Goal: Task Accomplishment & Management: Use online tool/utility

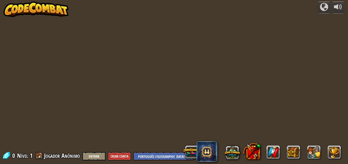
select select "pt-BR"
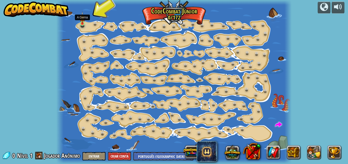
click at [84, 21] on img at bounding box center [82, 17] width 5 height 13
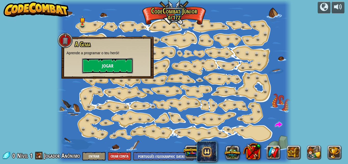
click at [102, 66] on button "Jogar" at bounding box center [107, 65] width 51 height 15
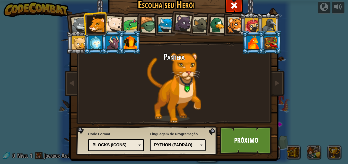
click at [187, 146] on div "Python (Padrão)" at bounding box center [176, 145] width 44 height 6
click at [137, 104] on div "Pantera" at bounding box center [174, 87] width 191 height 70
click at [230, 4] on span at bounding box center [234, 5] width 8 height 8
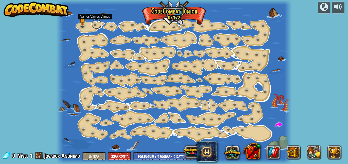
click at [95, 23] on link at bounding box center [97, 24] width 10 height 10
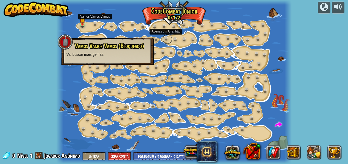
click at [170, 39] on link at bounding box center [168, 39] width 10 height 10
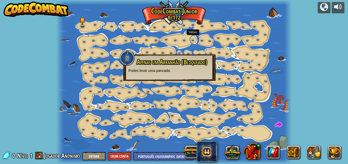
click at [194, 41] on link at bounding box center [195, 39] width 10 height 10
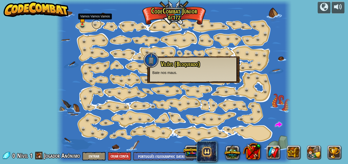
click at [95, 23] on link at bounding box center [97, 24] width 10 height 10
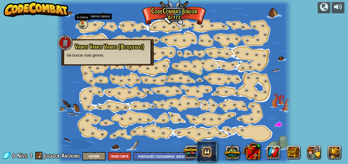
click at [83, 26] on link at bounding box center [83, 24] width 10 height 10
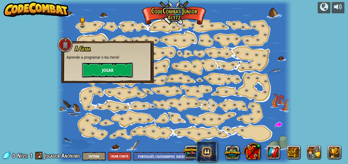
click at [105, 68] on button "Jogar" at bounding box center [107, 69] width 51 height 15
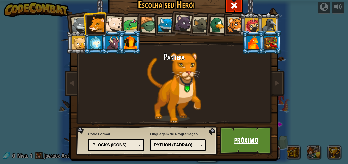
click at [260, 137] on link "Próximo" at bounding box center [246, 140] width 53 height 28
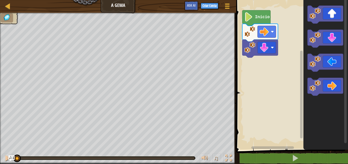
click at [261, 19] on icon "Espaço de trabalho do Blockly" at bounding box center [257, 18] width 28 height 16
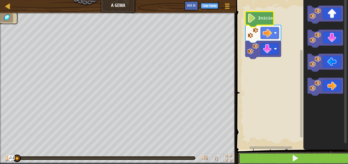
click at [303, 155] on button at bounding box center [296, 158] width 114 height 12
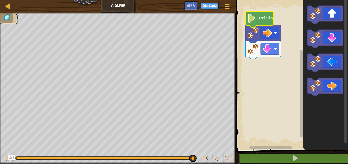
drag, startPoint x: 96, startPoint y: 155, endPoint x: 193, endPoint y: 152, distance: 96.5
click at [193, 152] on div "♫" at bounding box center [118, 156] width 236 height 15
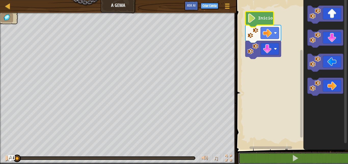
drag, startPoint x: 58, startPoint y: 157, endPoint x: 11, endPoint y: 157, distance: 46.4
click at [12, 158] on div "Mapa A Gema Menu do Jogo Criar Conta Ask AI 1 ההההההההההההההההההההההההההההההההה…" at bounding box center [174, 82] width 348 height 164
click at [10, 157] on img "Ask AI" at bounding box center [11, 158] width 7 height 7
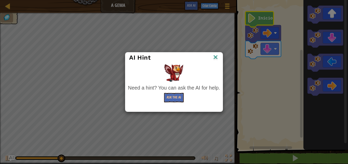
click at [216, 58] on img at bounding box center [216, 58] width 7 height 8
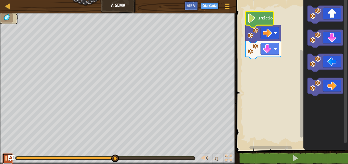
click at [5, 155] on div at bounding box center [7, 157] width 7 height 7
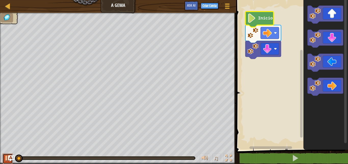
click at [5, 155] on div at bounding box center [7, 157] width 7 height 7
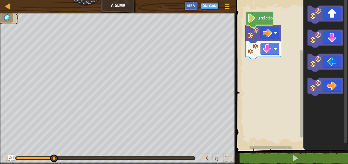
click at [44, 156] on div "♫" at bounding box center [118, 156] width 236 height 15
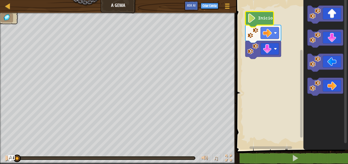
drag, startPoint x: 68, startPoint y: 156, endPoint x: 8, endPoint y: 157, distance: 59.5
click at [8, 157] on div "Mapa A Gema Menu do Jogo Criar Conta Ask AI 1 ההההההההההההההההההההההההההההההההה…" at bounding box center [174, 82] width 348 height 164
click at [8, 157] on img "Ask AI" at bounding box center [11, 158] width 7 height 7
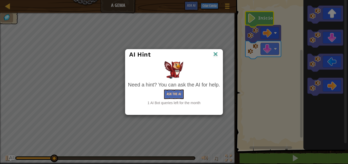
click at [216, 57] on img at bounding box center [216, 55] width 7 height 8
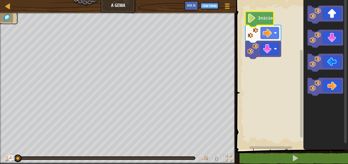
click at [17, 157] on div at bounding box center [16, 158] width 1 height 2
click at [7, 157] on div at bounding box center [7, 157] width 7 height 7
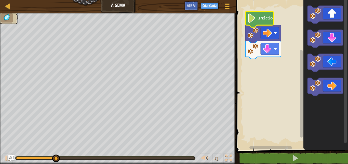
drag, startPoint x: 27, startPoint y: 156, endPoint x: 18, endPoint y: 155, distance: 8.7
click at [17, 157] on div at bounding box center [105, 158] width 180 height 4
drag, startPoint x: 18, startPoint y: 155, endPoint x: 18, endPoint y: 158, distance: 3.1
click at [18, 156] on div "♫" at bounding box center [118, 156] width 236 height 15
click at [18, 158] on div at bounding box center [42, 158] width 53 height 2
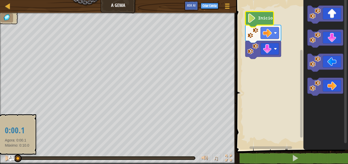
drag, startPoint x: 70, startPoint y: 157, endPoint x: 17, endPoint y: 161, distance: 54.0
click at [17, 161] on div at bounding box center [18, 158] width 8 height 8
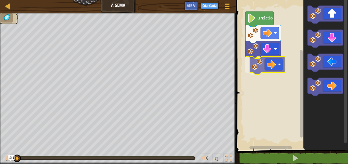
click at [263, 66] on div "Início" at bounding box center [292, 73] width 114 height 152
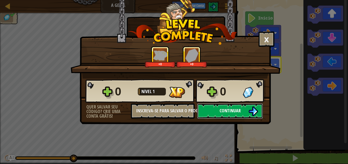
click at [220, 110] on span "Continuar" at bounding box center [230, 110] width 21 height 6
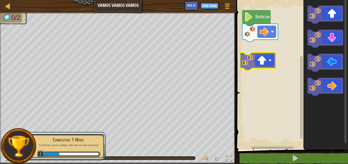
click at [263, 58] on div "Início" at bounding box center [292, 73] width 114 height 152
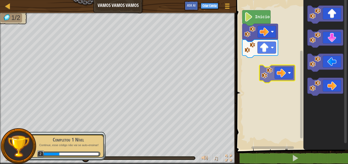
click at [269, 70] on div "Início" at bounding box center [292, 73] width 114 height 152
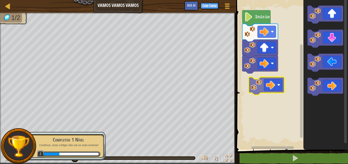
click at [263, 83] on div "Início" at bounding box center [292, 73] width 114 height 152
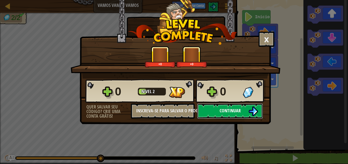
click at [232, 115] on button "Continuar" at bounding box center [230, 110] width 66 height 15
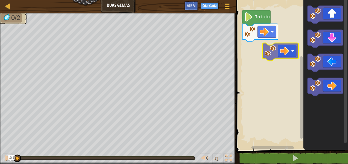
click at [274, 52] on div "Início" at bounding box center [292, 73] width 114 height 152
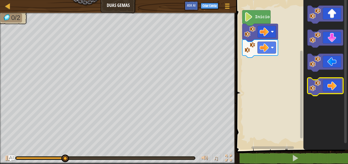
click at [329, 86] on icon "Espaço de trabalho do Blockly" at bounding box center [326, 87] width 36 height 18
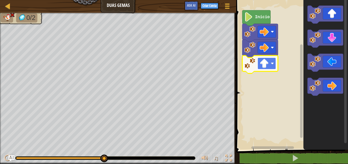
click at [263, 65] on image "Espaço de trabalho do Blockly" at bounding box center [264, 63] width 9 height 9
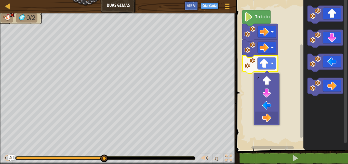
drag, startPoint x: 270, startPoint y: 113, endPoint x: 267, endPoint y: 119, distance: 6.7
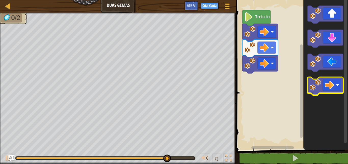
click at [320, 89] on image "Espaço de trabalho do Blockly" at bounding box center [315, 85] width 11 height 11
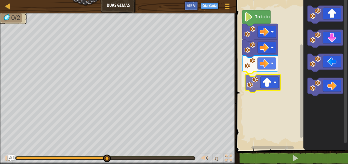
click at [256, 91] on div "Início" at bounding box center [292, 73] width 114 height 152
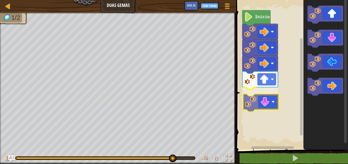
click at [266, 105] on div "Início" at bounding box center [292, 73] width 114 height 152
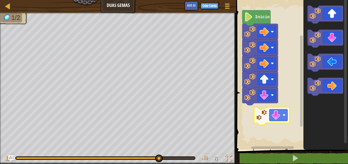
click at [265, 122] on div "Início" at bounding box center [292, 73] width 114 height 152
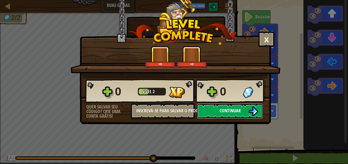
click at [232, 116] on button "Continuar" at bounding box center [230, 110] width 66 height 15
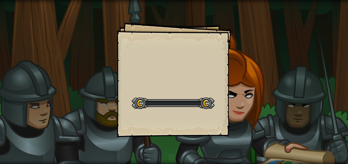
click at [192, 95] on div "Start Level" at bounding box center [173, 102] width 83 height 20
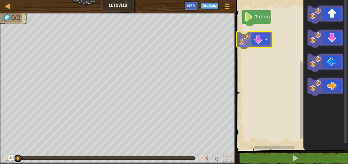
click at [263, 41] on div "Início" at bounding box center [292, 73] width 114 height 152
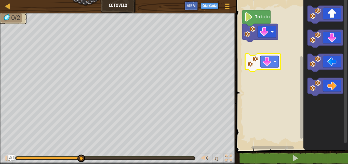
click at [260, 67] on div "Início" at bounding box center [292, 73] width 114 height 152
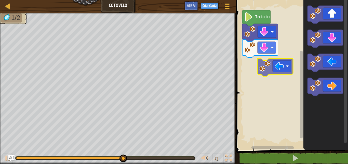
click at [260, 74] on div "Início" at bounding box center [292, 73] width 114 height 152
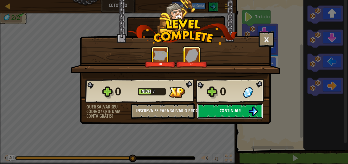
click at [258, 110] on img at bounding box center [254, 111] width 10 height 10
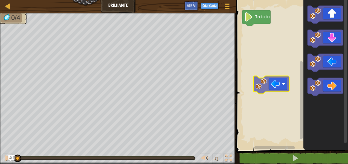
click at [279, 87] on div "Início" at bounding box center [292, 73] width 114 height 152
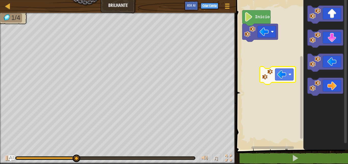
click at [282, 75] on div "Início" at bounding box center [292, 73] width 114 height 152
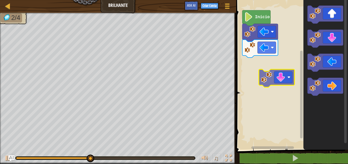
click at [274, 82] on div "Início" at bounding box center [292, 73] width 114 height 152
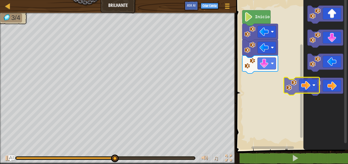
click at [302, 86] on div "Início" at bounding box center [292, 73] width 114 height 152
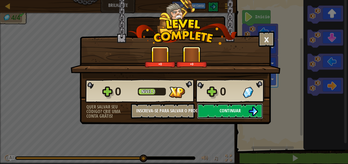
click at [215, 111] on button "Continuar" at bounding box center [230, 110] width 66 height 15
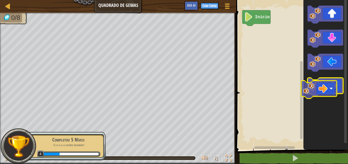
click at [326, 90] on icon "Espaço de trabalho do Blockly" at bounding box center [326, 87] width 36 height 18
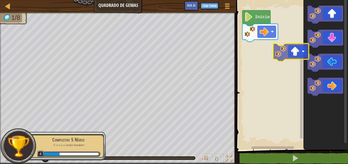
click at [280, 55] on div "Início" at bounding box center [292, 73] width 114 height 152
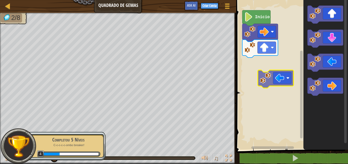
click at [278, 74] on div "Início" at bounding box center [292, 73] width 114 height 152
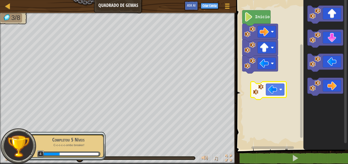
click at [271, 87] on div "Início" at bounding box center [292, 73] width 114 height 152
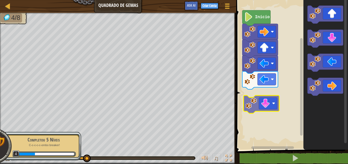
click at [266, 106] on div "Início" at bounding box center [292, 73] width 114 height 152
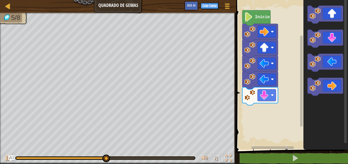
click at [281, 95] on div "Início" at bounding box center [292, 73] width 114 height 152
click at [283, 97] on div "Início" at bounding box center [292, 73] width 114 height 152
click at [292, 88] on div "Início" at bounding box center [292, 73] width 114 height 152
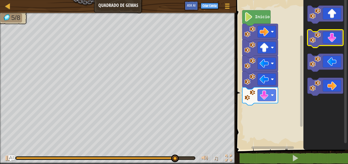
click at [325, 36] on icon "Espaço de trabalho do Blockly" at bounding box center [326, 39] width 36 height 18
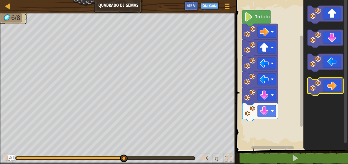
click at [318, 81] on image "Espaço de trabalho do Blockly" at bounding box center [315, 85] width 11 height 11
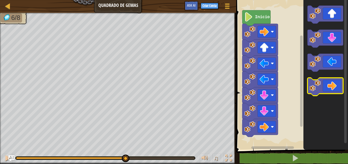
click at [319, 85] on image "Espaço de trabalho do Blockly" at bounding box center [315, 85] width 11 height 11
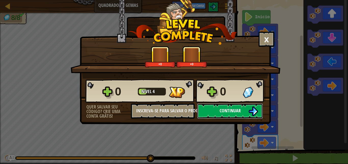
click at [221, 109] on span "Continuar" at bounding box center [230, 110] width 21 height 6
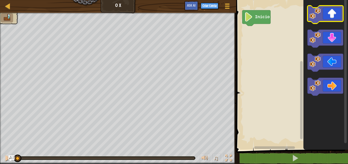
click at [333, 8] on icon "Espaço de trabalho do Blockly" at bounding box center [326, 15] width 36 height 18
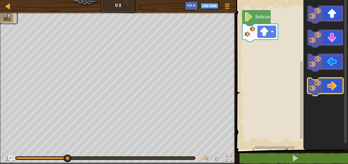
click at [331, 88] on icon "Espaço de trabalho do Blockly" at bounding box center [326, 87] width 36 height 18
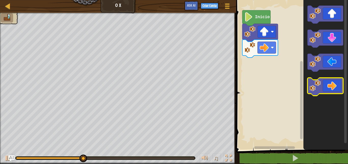
click at [331, 88] on icon "Espaço de trabalho do Blockly" at bounding box center [326, 87] width 36 height 18
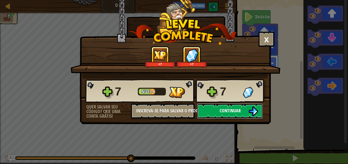
click at [220, 110] on span "Continuar" at bounding box center [230, 110] width 21 height 6
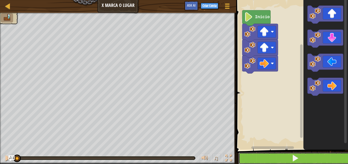
click at [267, 157] on button at bounding box center [296, 158] width 114 height 12
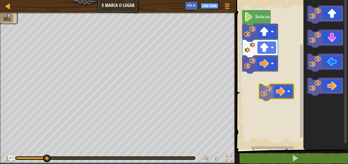
click at [283, 88] on div "Início" at bounding box center [292, 73] width 114 height 152
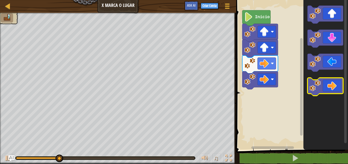
click at [322, 87] on icon "Espaço de trabalho do Blockly" at bounding box center [326, 87] width 36 height 18
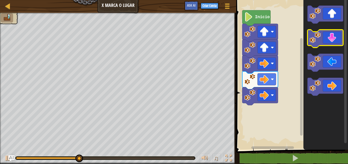
click at [335, 43] on icon "Espaço de trabalho do Blockly" at bounding box center [326, 39] width 36 height 18
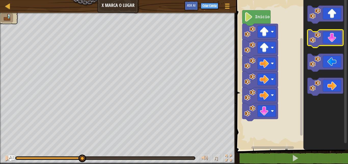
click at [335, 43] on icon "Espaço de trabalho do Blockly" at bounding box center [326, 39] width 36 height 18
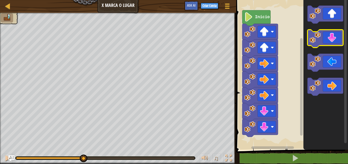
click at [335, 43] on icon "Espaço de trabalho do Blockly" at bounding box center [326, 39] width 36 height 18
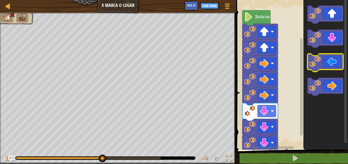
click at [330, 64] on icon "Espaço de trabalho do Blockly" at bounding box center [326, 63] width 36 height 18
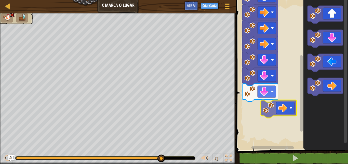
click at [271, 118] on div "Início" at bounding box center [292, 73] width 114 height 152
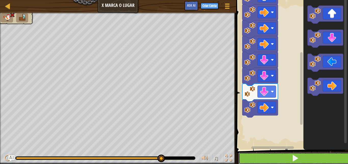
click at [249, 153] on button at bounding box center [296, 158] width 114 height 12
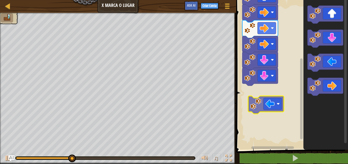
click at [253, 116] on div "Início" at bounding box center [292, 73] width 114 height 152
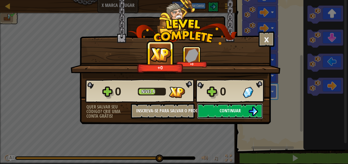
click at [201, 110] on button "Continuar" at bounding box center [230, 110] width 66 height 15
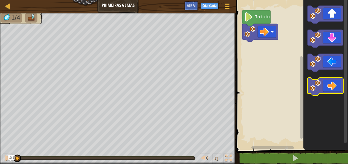
click at [328, 89] on icon "Espaço de trabalho do Blockly" at bounding box center [326, 87] width 36 height 18
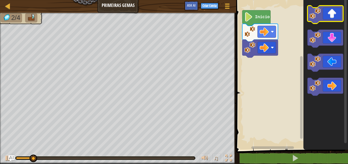
click at [321, 22] on rect "Espaço de trabalho do Blockly" at bounding box center [326, 15] width 36 height 18
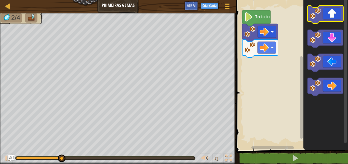
click at [321, 22] on rect "Espaço de trabalho do Blockly" at bounding box center [326, 15] width 36 height 18
click at [321, 15] on icon "Espaço de trabalho do Blockly" at bounding box center [326, 15] width 36 height 18
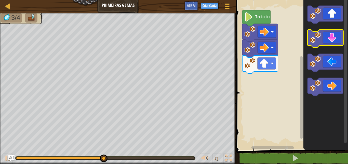
click at [328, 43] on icon "Espaço de trabalho do Blockly" at bounding box center [326, 39] width 36 height 18
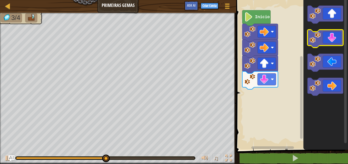
click at [328, 43] on icon "Espaço de trabalho do Blockly" at bounding box center [326, 39] width 36 height 18
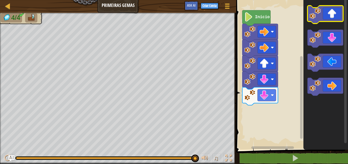
click at [332, 15] on icon "Espaço de trabalho do Blockly" at bounding box center [326, 15] width 36 height 18
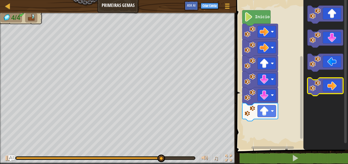
click at [333, 86] on icon "Espaço de trabalho do Blockly" at bounding box center [326, 87] width 36 height 18
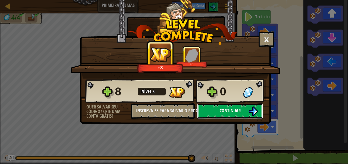
click at [230, 109] on span "Continuar" at bounding box center [230, 110] width 21 height 6
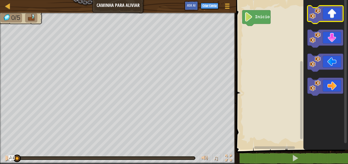
click at [327, 14] on icon "Espaço de trabalho do Blockly" at bounding box center [326, 15] width 36 height 18
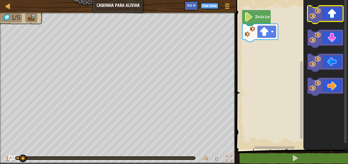
click at [327, 14] on icon "Espaço de trabalho do Blockly" at bounding box center [326, 15] width 36 height 18
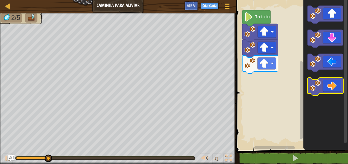
click at [332, 84] on icon "Espaço de trabalho do Blockly" at bounding box center [326, 87] width 36 height 18
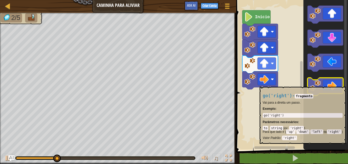
click at [332, 84] on icon "Espaço de trabalho do Blockly" at bounding box center [326, 87] width 36 height 18
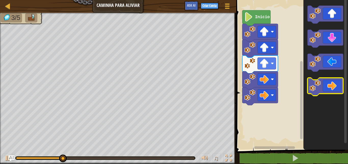
click at [332, 84] on icon "Espaço de trabalho do Blockly" at bounding box center [326, 87] width 36 height 18
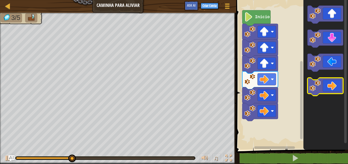
click at [332, 84] on icon "Espaço de trabalho do Blockly" at bounding box center [326, 87] width 36 height 18
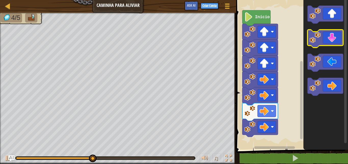
click at [338, 41] on icon "Espaço de trabalho do Blockly" at bounding box center [326, 39] width 36 height 18
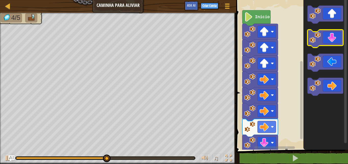
click at [338, 41] on icon "Espaço de trabalho do Blockly" at bounding box center [326, 39] width 36 height 18
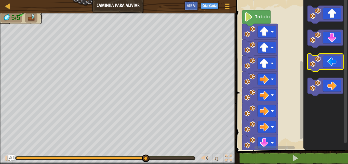
click at [325, 68] on icon "Espaço de trabalho do Blockly" at bounding box center [326, 63] width 36 height 18
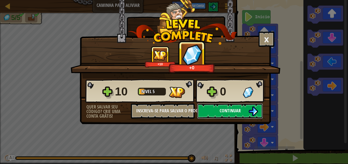
click at [206, 110] on button "Continuar" at bounding box center [230, 110] width 66 height 15
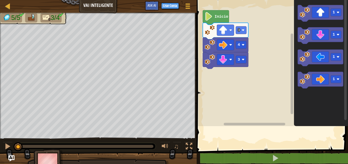
click at [204, 71] on rect "Espaço de trabalho do Blockly" at bounding box center [271, 61] width 153 height 128
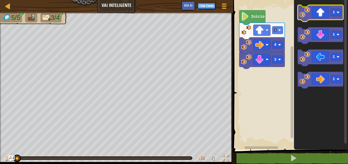
click at [319, 16] on icon "Espaço de trabalho do Blockly" at bounding box center [321, 13] width 46 height 17
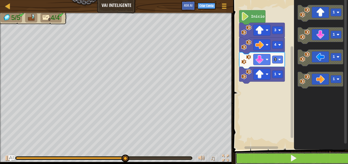
click at [274, 155] on button at bounding box center [294, 158] width 117 height 12
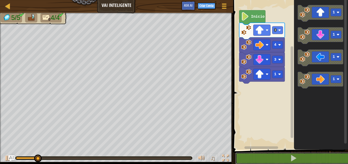
click at [190, 157] on div "0:13.9 Agora: 0:01.7 Máximo: 0:14.0" at bounding box center [104, 158] width 176 height 2
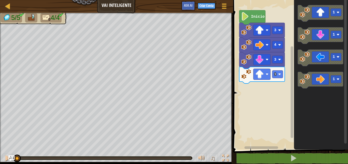
click at [267, 91] on div "3 1 4 3 Início 1 1 1 1" at bounding box center [290, 73] width 117 height 152
click at [280, 80] on div "3 1 4 3 Início 1 1 1 1" at bounding box center [290, 73] width 117 height 152
click at [309, 41] on icon "Espaço de trabalho do Blockly" at bounding box center [321, 35] width 46 height 17
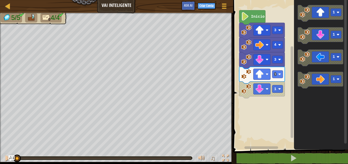
click at [268, 115] on rect "Espaço de trabalho do Blockly" at bounding box center [290, 73] width 117 height 152
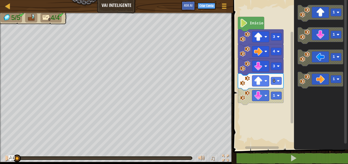
click at [192, 158] on div at bounding box center [103, 158] width 177 height 4
click at [187, 159] on div at bounding box center [103, 158] width 177 height 4
drag, startPoint x: 191, startPoint y: 154, endPoint x: 189, endPoint y: 159, distance: 4.8
click at [189, 159] on div "♫" at bounding box center [116, 156] width 233 height 15
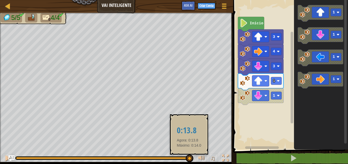
drag, startPoint x: 183, startPoint y: 157, endPoint x: 189, endPoint y: 156, distance: 6.0
click at [189, 157] on div at bounding box center [104, 158] width 176 height 2
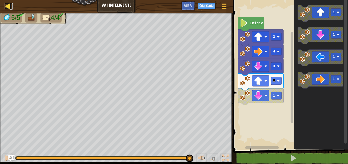
click at [9, 5] on div at bounding box center [8, 6] width 6 height 6
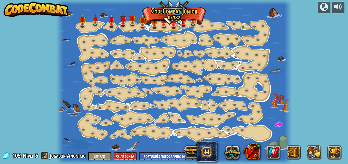
select select "pt-BR"
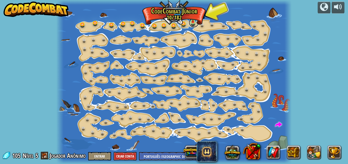
click at [195, 24] on link at bounding box center [194, 22] width 10 height 10
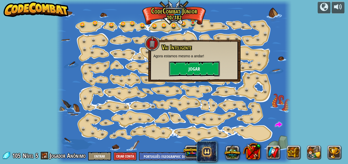
drag, startPoint x: 197, startPoint y: 75, endPoint x: 198, endPoint y: 71, distance: 3.6
click at [198, 71] on button "Jogar" at bounding box center [194, 68] width 51 height 15
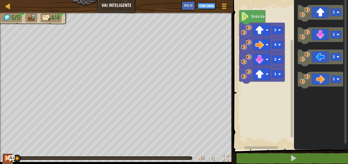
click at [5, 156] on div at bounding box center [7, 157] width 7 height 7
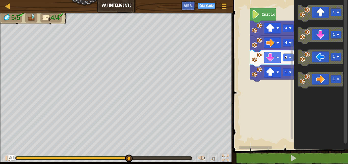
click at [290, 78] on rect "Espaço de trabalho do Blockly" at bounding box center [290, 73] width 117 height 152
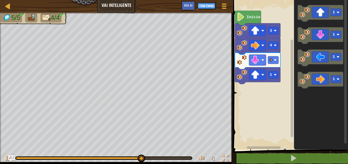
click at [265, 83] on rect "Espaço de trabalho do Blockly" at bounding box center [290, 73] width 117 height 152
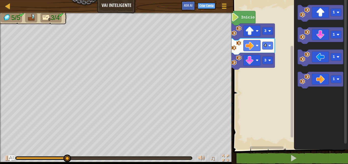
click at [284, 82] on div "Início 3 4 3 1 1 1 1" at bounding box center [290, 73] width 117 height 152
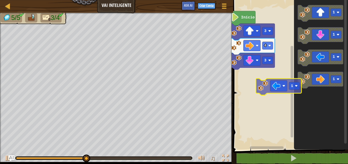
click at [261, 90] on div "Início 3 4 3 1 1 1 1 1" at bounding box center [290, 73] width 117 height 152
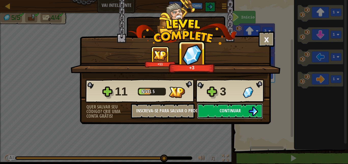
click at [209, 109] on button "Continuar" at bounding box center [230, 110] width 66 height 15
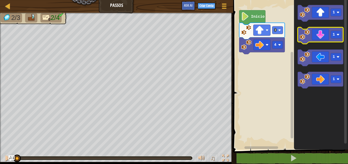
click at [323, 36] on icon "Espaço de trabalho do Blockly" at bounding box center [321, 35] width 46 height 17
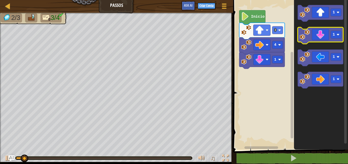
click at [323, 36] on icon "Espaço de trabalho do Blockly" at bounding box center [321, 35] width 46 height 17
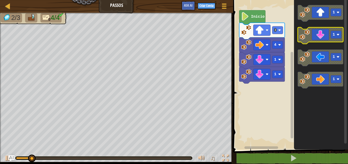
click at [323, 36] on icon "Espaço de trabalho do Blockly" at bounding box center [321, 35] width 46 height 17
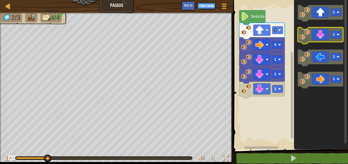
click at [323, 36] on icon "Espaço de trabalho do Blockly" at bounding box center [321, 35] width 46 height 17
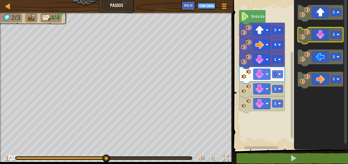
click at [321, 42] on icon "Espaço de trabalho do Blockly" at bounding box center [321, 35] width 46 height 17
click at [323, 36] on icon "Espaço de trabalho do Blockly" at bounding box center [321, 35] width 46 height 17
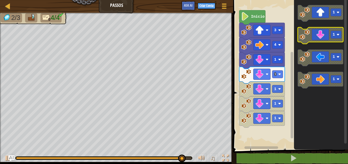
click at [323, 36] on icon "Espaço de trabalho do Blockly" at bounding box center [321, 35] width 46 height 17
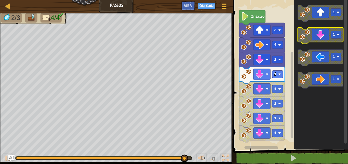
click at [323, 36] on icon "Espaço de trabalho do Blockly" at bounding box center [321, 35] width 46 height 17
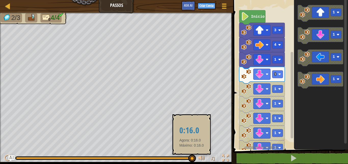
drag, startPoint x: 192, startPoint y: 159, endPoint x: 176, endPoint y: 151, distance: 17.8
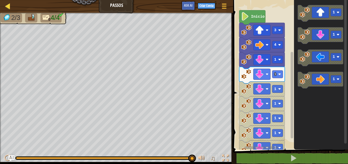
click at [11, 10] on div "Mapa" at bounding box center [11, 6] width 3 height 13
select select "pt-BR"
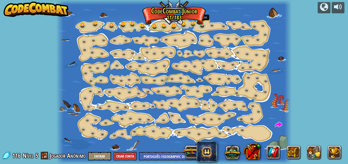
click at [203, 24] on div at bounding box center [202, 23] width 5 height 5
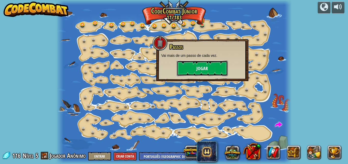
click at [208, 70] on button "Jogar" at bounding box center [202, 67] width 51 height 15
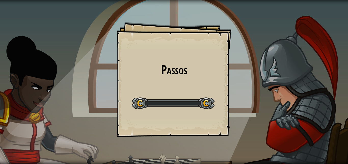
select select "pt-BR"
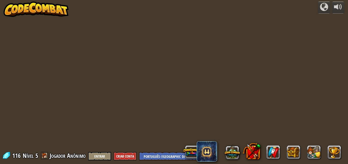
select select "pt-BR"
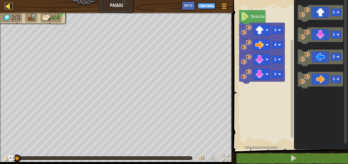
click at [6, 5] on div at bounding box center [8, 6] width 6 height 6
select select "pt-BR"
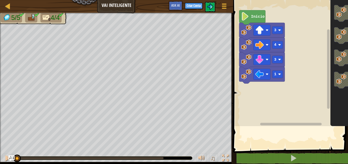
select select "pt-BR"
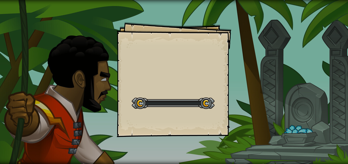
select select "pt-BR"
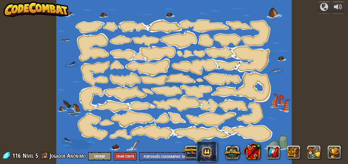
select select "pt-BR"
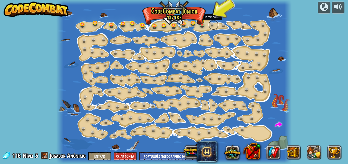
click at [213, 24] on link at bounding box center [214, 25] width 10 height 10
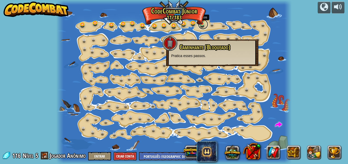
click at [202, 25] on link at bounding box center [203, 24] width 10 height 10
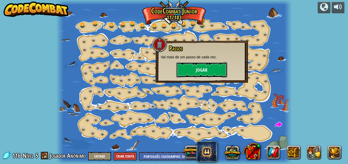
click at [206, 70] on button "Jogar" at bounding box center [202, 69] width 51 height 15
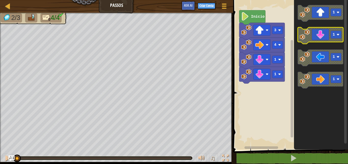
click at [325, 40] on icon "Espaço de trabalho do Blockly" at bounding box center [321, 35] width 46 height 17
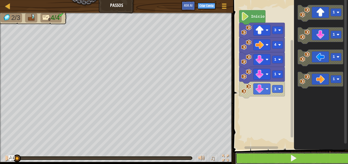
click at [277, 158] on button at bounding box center [294, 158] width 117 height 12
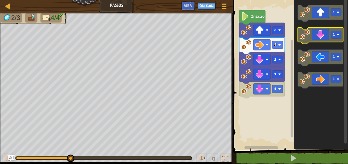
click at [322, 35] on icon "Espaço de trabalho do Blockly" at bounding box center [321, 35] width 46 height 17
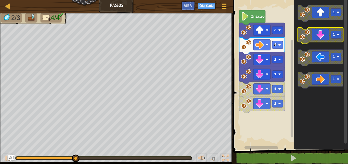
click at [322, 35] on icon "Espaço de trabalho do Blockly" at bounding box center [321, 35] width 46 height 17
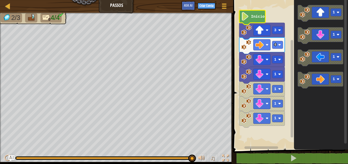
click at [260, 14] on icon "Espaço de trabalho do Blockly" at bounding box center [253, 17] width 26 height 15
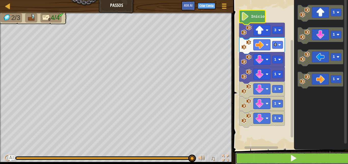
click at [295, 156] on span at bounding box center [293, 157] width 7 height 7
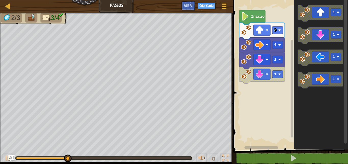
click at [289, 52] on div "4 1 1 3 Início 1 1 1 1" at bounding box center [290, 73] width 117 height 152
click at [276, 56] on div "4 1 1 3 Início 1 1 1 1" at bounding box center [290, 73] width 117 height 152
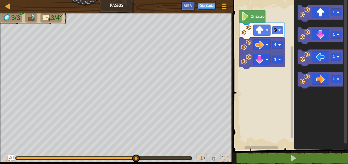
click at [277, 77] on div "Início 3 4 3 1 1 1 1" at bounding box center [290, 73] width 117 height 152
click at [321, 59] on icon "Espaço de trabalho do Blockly" at bounding box center [321, 57] width 46 height 17
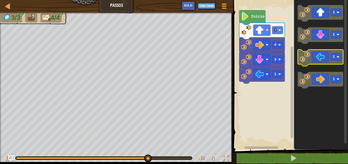
click at [330, 61] on icon "Espaço de trabalho do Blockly" at bounding box center [321, 57] width 46 height 17
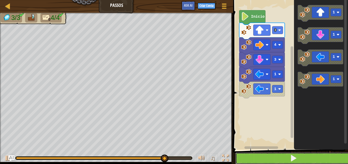
click at [280, 157] on button at bounding box center [294, 158] width 117 height 12
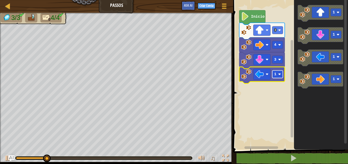
click at [281, 75] on rect "Espaço de trabalho do Blockly" at bounding box center [277, 74] width 11 height 8
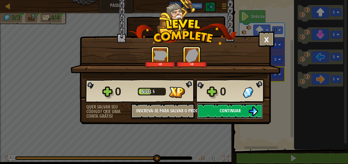
click at [260, 107] on button "Continuar" at bounding box center [230, 110] width 66 height 15
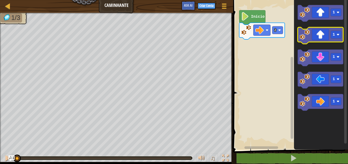
click at [315, 37] on icon "Espaço de trabalho do Blockly" at bounding box center [321, 35] width 46 height 17
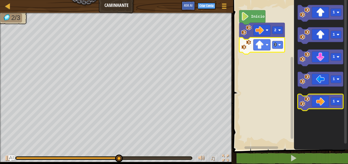
click at [319, 100] on icon "Espaço de trabalho do Blockly" at bounding box center [321, 102] width 46 height 17
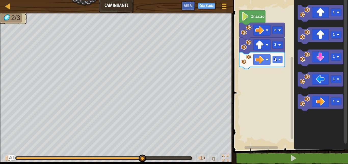
click at [280, 61] on rect "Espaço de trabalho do Blockly" at bounding box center [277, 60] width 11 height 8
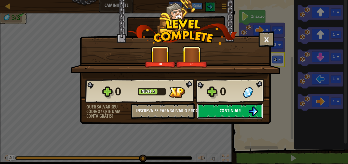
click at [218, 110] on button "Continuar" at bounding box center [230, 110] width 66 height 15
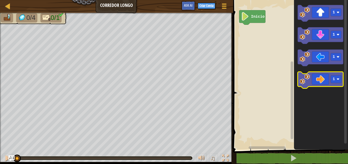
click at [323, 78] on icon "Espaço de trabalho do Blockly" at bounding box center [321, 80] width 46 height 17
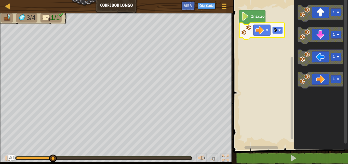
click at [277, 33] on rect "Espaço de trabalho do Blockly" at bounding box center [277, 30] width 11 height 8
click at [282, 35] on icon "Espaço de trabalho do Blockly" at bounding box center [263, 31] width 46 height 17
click at [279, 32] on rect "Espaço de trabalho do Blockly" at bounding box center [277, 30] width 11 height 8
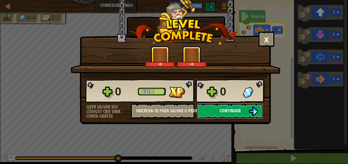
click at [219, 108] on button "Continuar" at bounding box center [230, 110] width 66 height 15
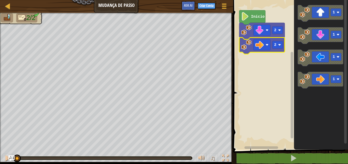
click at [280, 43] on rect "Espaço de trabalho do Blockly" at bounding box center [277, 45] width 11 height 8
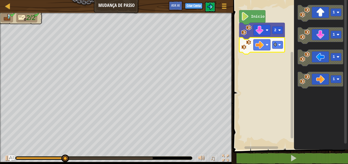
click at [283, 45] on icon "Espaço de trabalho do Blockly" at bounding box center [263, 46] width 46 height 17
click at [278, 44] on rect "Espaço de trabalho do Blockly" at bounding box center [277, 45] width 11 height 8
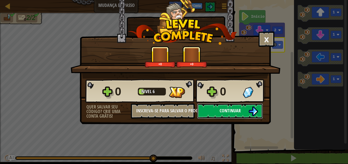
click at [220, 110] on span "Continuar" at bounding box center [230, 110] width 21 height 6
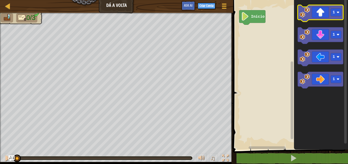
click at [324, 14] on icon "Espaço de trabalho do Blockly" at bounding box center [321, 13] width 46 height 17
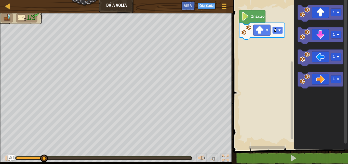
click at [282, 30] on rect "Espaço de trabalho do Blockly" at bounding box center [277, 30] width 11 height 8
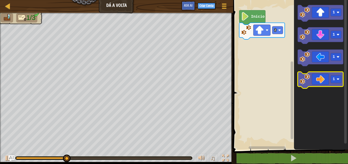
click at [317, 79] on icon "Espaço de trabalho do Blockly" at bounding box center [321, 80] width 46 height 17
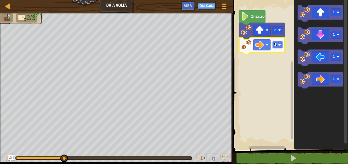
click at [276, 47] on rect "Espaço de trabalho do Blockly" at bounding box center [277, 45] width 11 height 8
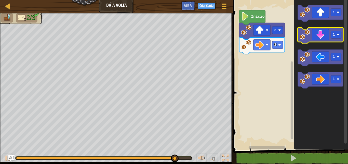
click at [316, 33] on icon "Espaço de trabalho do Blockly" at bounding box center [321, 35] width 46 height 17
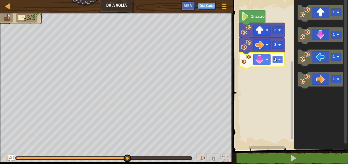
click at [273, 62] on rect "Espaço de trabalho do Blockly" at bounding box center [277, 60] width 11 height 8
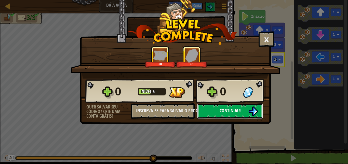
click at [225, 109] on span "Continuar" at bounding box center [230, 110] width 21 height 6
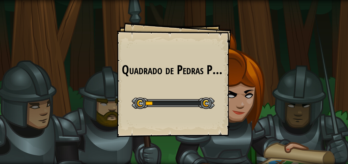
click at [219, 67] on div "Quadrado de Pedras Preciosas Grande Goals Start Level Erro ao carregar do servi…" at bounding box center [174, 82] width 348 height 164
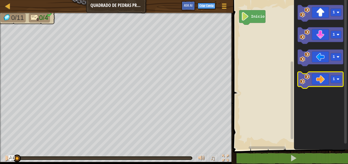
click at [321, 77] on icon "Espaço de trabalho do Blockly" at bounding box center [321, 80] width 46 height 17
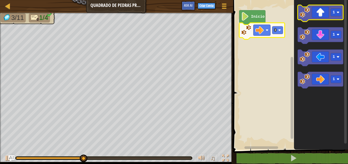
click at [320, 16] on icon "Espaço de trabalho do Blockly" at bounding box center [321, 13] width 46 height 17
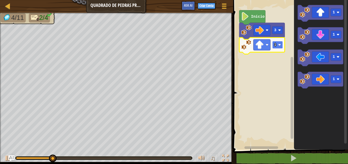
click at [277, 44] on rect "Espaço de trabalho do Blockly" at bounding box center [277, 45] width 11 height 8
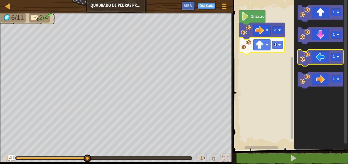
click at [315, 58] on icon "Espaço de trabalho do Blockly" at bounding box center [321, 57] width 46 height 17
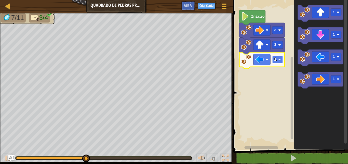
click at [278, 57] on rect "Espaço de trabalho do Blockly" at bounding box center [277, 60] width 11 height 8
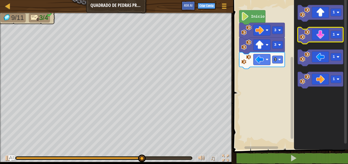
click at [320, 36] on icon "Espaço de trabalho do Blockly" at bounding box center [321, 35] width 46 height 17
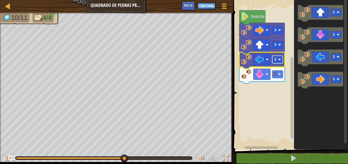
click at [279, 62] on rect "Espaço de trabalho do Blockly" at bounding box center [277, 60] width 11 height 8
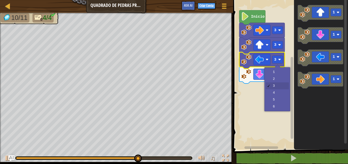
click at [265, 87] on div "1 2 3 4 5 6" at bounding box center [278, 89] width 26 height 44
click at [253, 92] on rect "Espaço de trabalho do Blockly" at bounding box center [290, 73] width 117 height 152
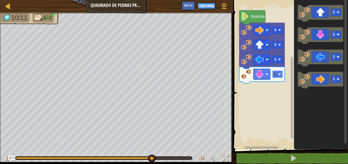
click at [277, 77] on rect "Espaço de trabalho do Blockly" at bounding box center [277, 74] width 11 height 8
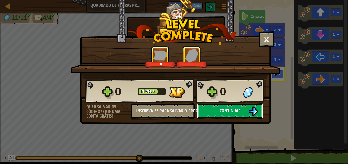
click at [216, 111] on button "Continuar" at bounding box center [230, 110] width 66 height 15
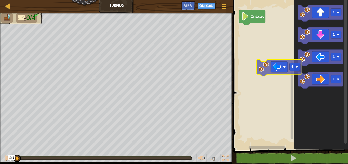
click at [273, 68] on div "Início 1 1 1 1 1" at bounding box center [290, 73] width 117 height 152
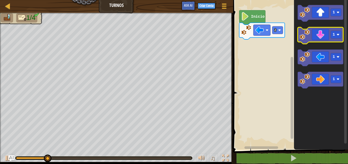
click at [326, 35] on icon "Espaço de trabalho do Blockly" at bounding box center [321, 35] width 46 height 17
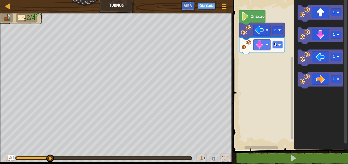
click at [276, 45] on text "1" at bounding box center [275, 45] width 2 height 4
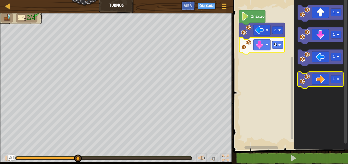
click at [321, 81] on icon "Espaço de trabalho do Blockly" at bounding box center [321, 80] width 46 height 17
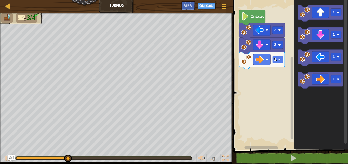
click at [280, 60] on image "Espaço de trabalho do Blockly" at bounding box center [279, 59] width 3 height 3
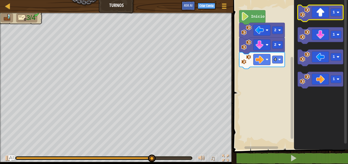
click at [321, 18] on icon "Espaço de trabalho do Blockly" at bounding box center [321, 13] width 46 height 17
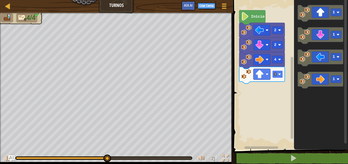
click at [280, 76] on rect "Espaço de trabalho do Blockly" at bounding box center [277, 74] width 11 height 8
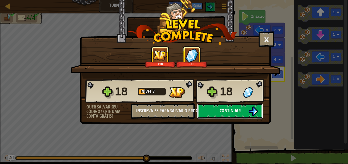
click at [222, 109] on span "Continuar" at bounding box center [230, 110] width 21 height 6
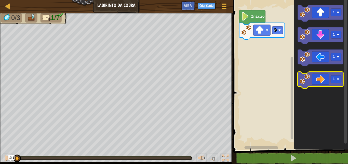
click at [317, 76] on icon "Espaço de trabalho do Blockly" at bounding box center [321, 80] width 46 height 17
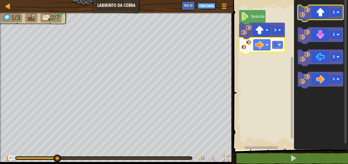
click at [316, 16] on icon "Espaço de trabalho do Blockly" at bounding box center [321, 13] width 46 height 17
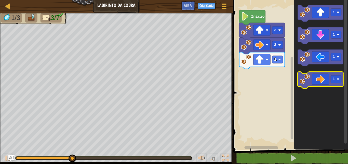
click at [321, 77] on icon "Espaço de trabalho do Blockly" at bounding box center [321, 80] width 46 height 17
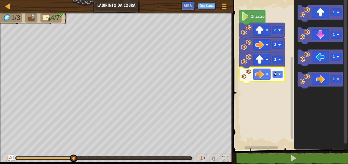
click at [281, 73] on image "Espaço de trabalho do Blockly" at bounding box center [279, 74] width 3 height 3
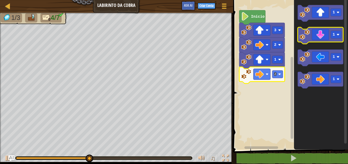
click at [321, 37] on icon "Espaço de trabalho do Blockly" at bounding box center [321, 35] width 46 height 17
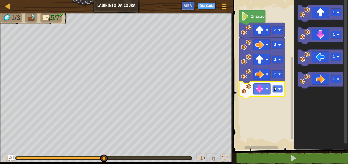
click at [279, 90] on image "Espaço de trabalho do Blockly" at bounding box center [279, 88] width 3 height 3
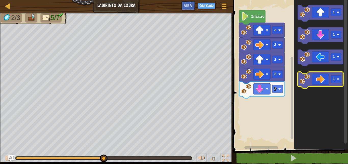
click at [313, 82] on icon "Espaço de trabalho do Blockly" at bounding box center [321, 80] width 46 height 17
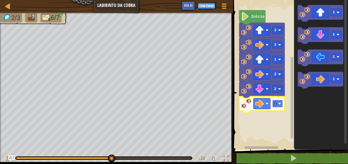
click at [276, 104] on text "1" at bounding box center [275, 103] width 2 height 4
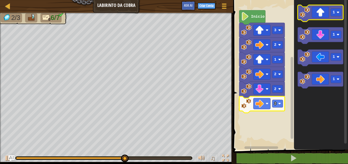
click at [323, 11] on icon "Espaço de trabalho do Blockly" at bounding box center [321, 13] width 46 height 17
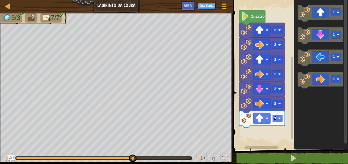
click at [276, 121] on rect "Espaço de trabalho do Blockly" at bounding box center [277, 118] width 11 height 8
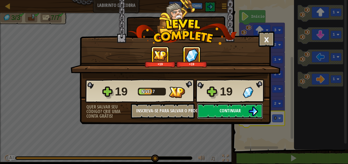
click at [227, 109] on span "Continuar" at bounding box center [230, 110] width 21 height 6
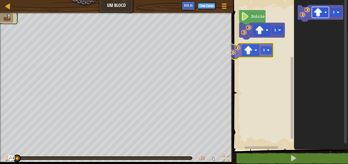
click at [250, 48] on div "1 Início 1 1 1" at bounding box center [290, 73] width 117 height 152
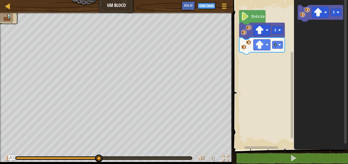
click at [116, 6] on div "Mapa Um Bloco Menu do Jogo Criar Conta Ask AI" at bounding box center [116, 6] width 233 height 13
click at [17, 20] on div at bounding box center [6, 16] width 24 height 15
click at [2, 20] on li at bounding box center [7, 17] width 12 height 9
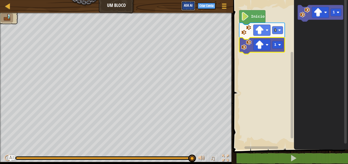
click at [190, 5] on span "Ask AI" at bounding box center [188, 5] width 9 height 5
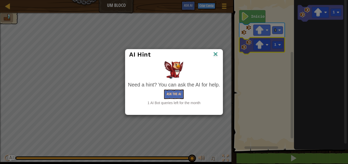
click at [217, 53] on img at bounding box center [216, 55] width 7 height 8
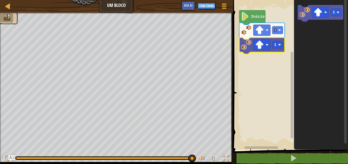
click at [285, 136] on rect "Espaço de trabalho do Blockly" at bounding box center [290, 73] width 117 height 152
click at [291, 113] on div "1 1 Início 1" at bounding box center [290, 73] width 117 height 152
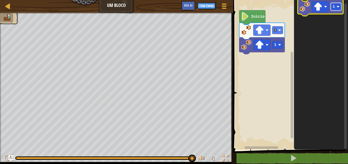
click at [348, 0] on html "Mapa Um Bloco Menu do Jogo Criar Conta Ask AI 1 ההההההההההההההההההההההההההההההה…" at bounding box center [174, 0] width 348 height 0
click at [324, 39] on icon "Espaço de trabalho do Blockly" at bounding box center [321, 73] width 54 height 152
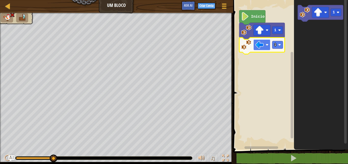
click at [268, 47] on rect "Espaço de trabalho do Blockly" at bounding box center [262, 44] width 17 height 11
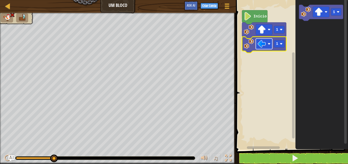
click at [271, 44] on rect "Espaço de trabalho do Blockly" at bounding box center [264, 44] width 17 height 10
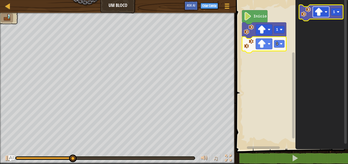
click at [325, 14] on rect "Espaço de trabalho do Blockly" at bounding box center [321, 12] width 17 height 10
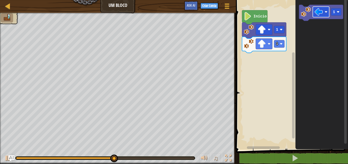
click at [303, 39] on icon "1" at bounding box center [322, 73] width 53 height 152
click at [302, 29] on icon "1" at bounding box center [322, 73] width 53 height 152
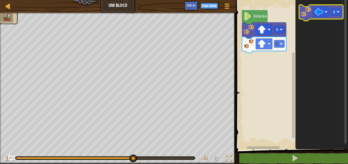
click at [304, 14] on image "Espaço de trabalho do Blockly" at bounding box center [306, 12] width 10 height 10
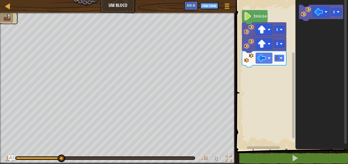
click at [276, 55] on rect "Espaço de trabalho do Blockly" at bounding box center [279, 57] width 10 height 7
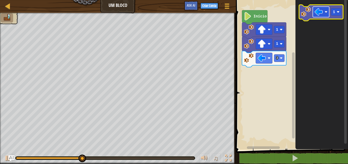
click at [315, 12] on image "Espaço de trabalho do Blockly" at bounding box center [319, 12] width 8 height 8
click at [304, 16] on image "Espaço de trabalho do Blockly" at bounding box center [306, 12] width 10 height 10
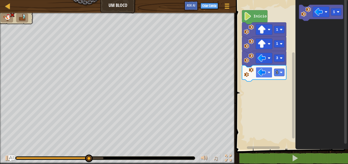
click at [259, 74] on image "Espaço de trabalho do Blockly" at bounding box center [262, 72] width 8 height 8
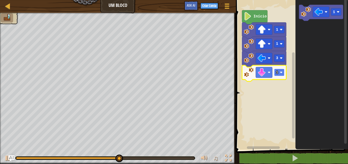
click at [280, 72] on image "Espaço de trabalho do Blockly" at bounding box center [281, 72] width 3 height 3
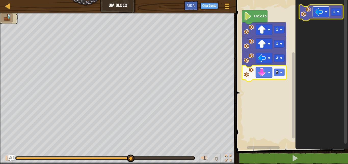
click at [326, 17] on rect "Espaço de trabalho do Blockly" at bounding box center [321, 12] width 17 height 10
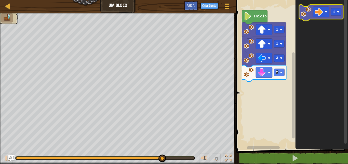
click at [302, 11] on image "Espaço de trabalho do Blockly" at bounding box center [306, 12] width 10 height 10
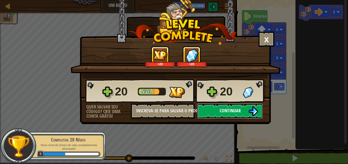
click at [228, 106] on button "Continuar" at bounding box center [230, 110] width 66 height 15
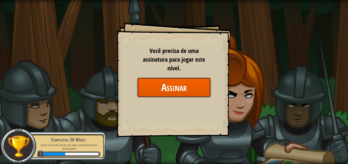
click at [181, 80] on button "Assinar" at bounding box center [174, 87] width 74 height 20
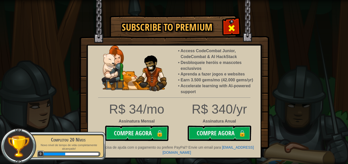
click at [230, 30] on span at bounding box center [232, 28] width 8 height 8
